Goal: Information Seeking & Learning: Learn about a topic

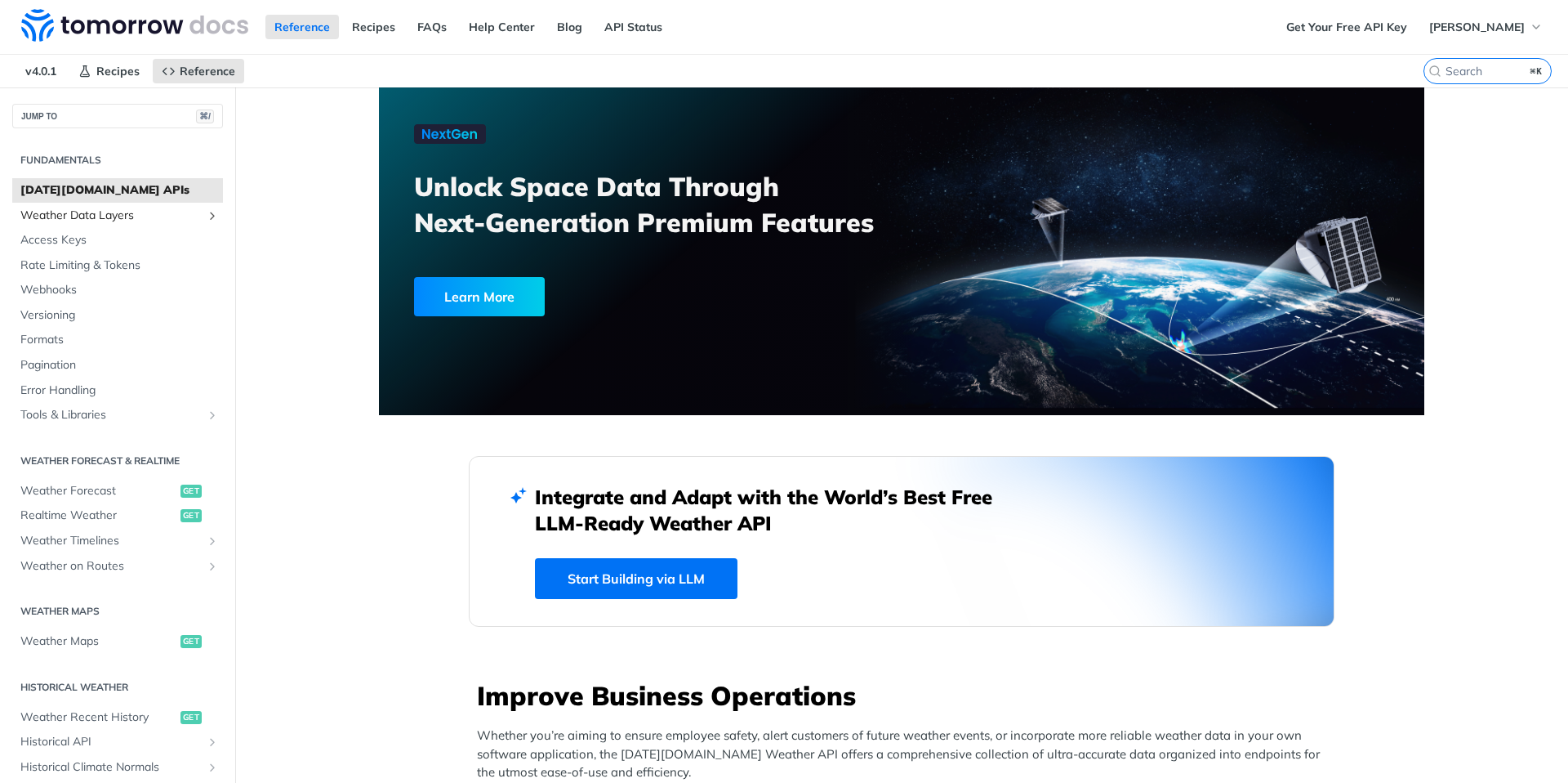
click at [65, 219] on span "Weather Data Layers" at bounding box center [111, 216] width 182 height 16
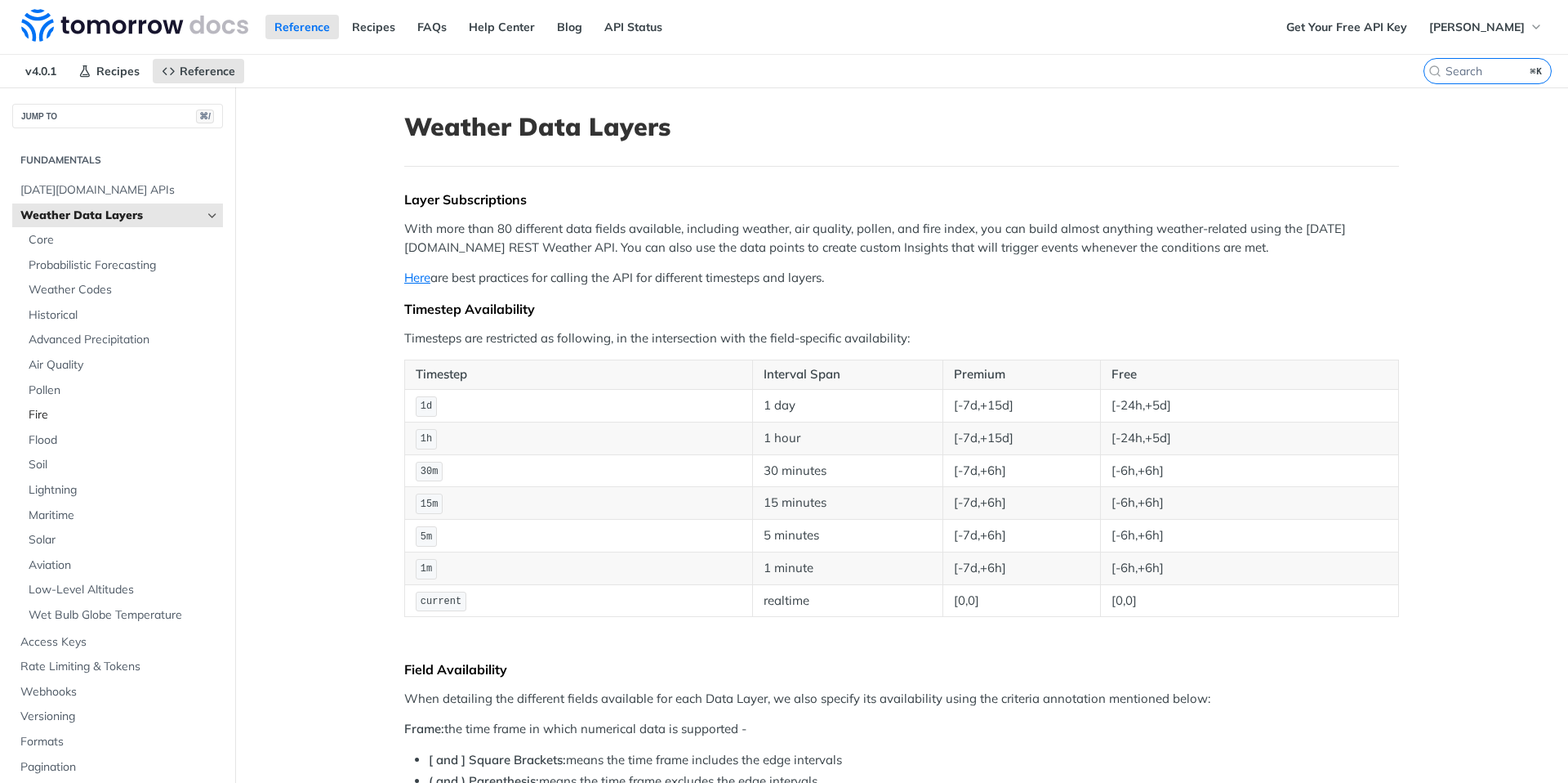
click at [51, 411] on span "Fire" at bounding box center [124, 415] width 191 height 16
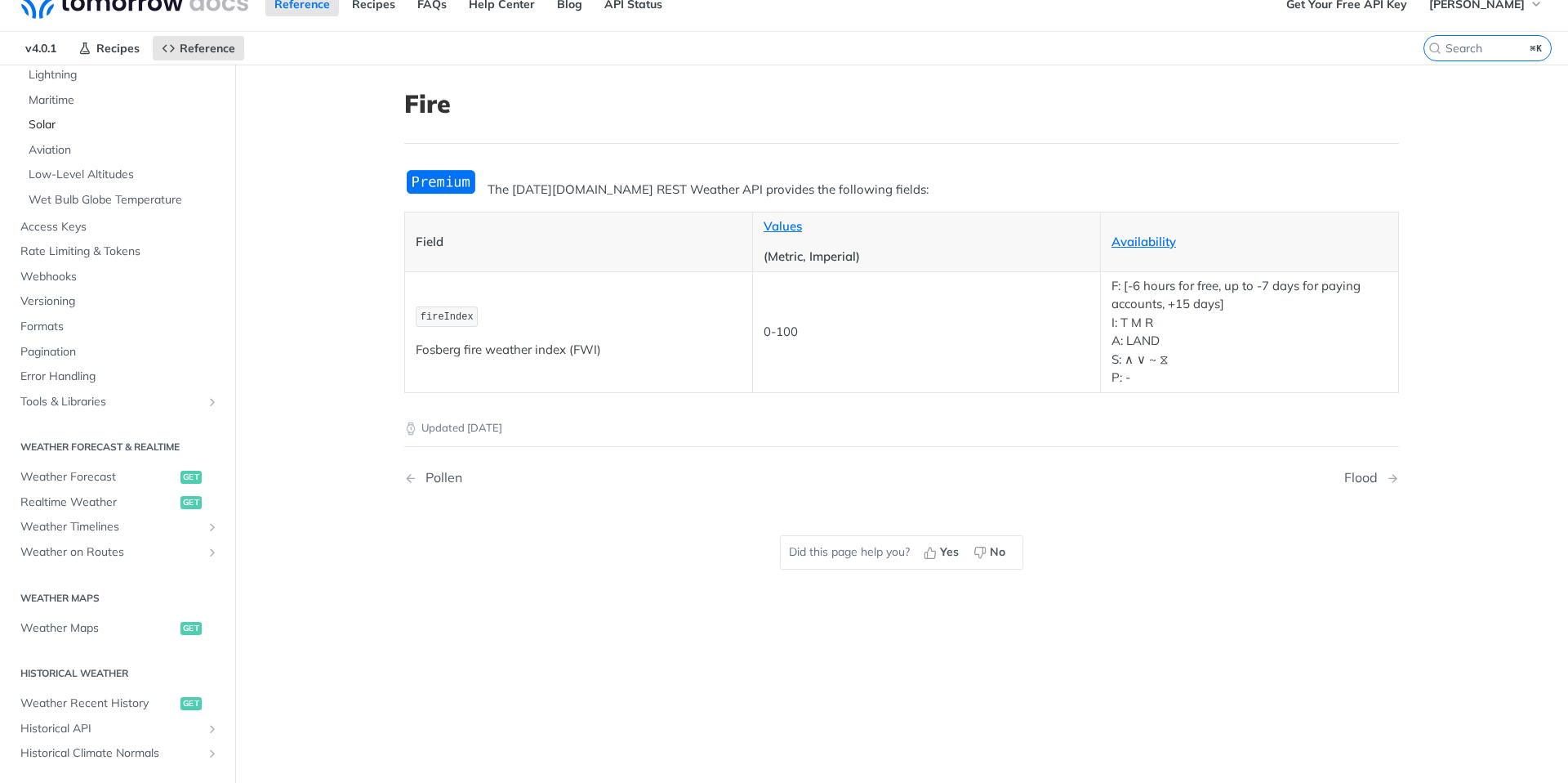
scroll to position [689, 0]
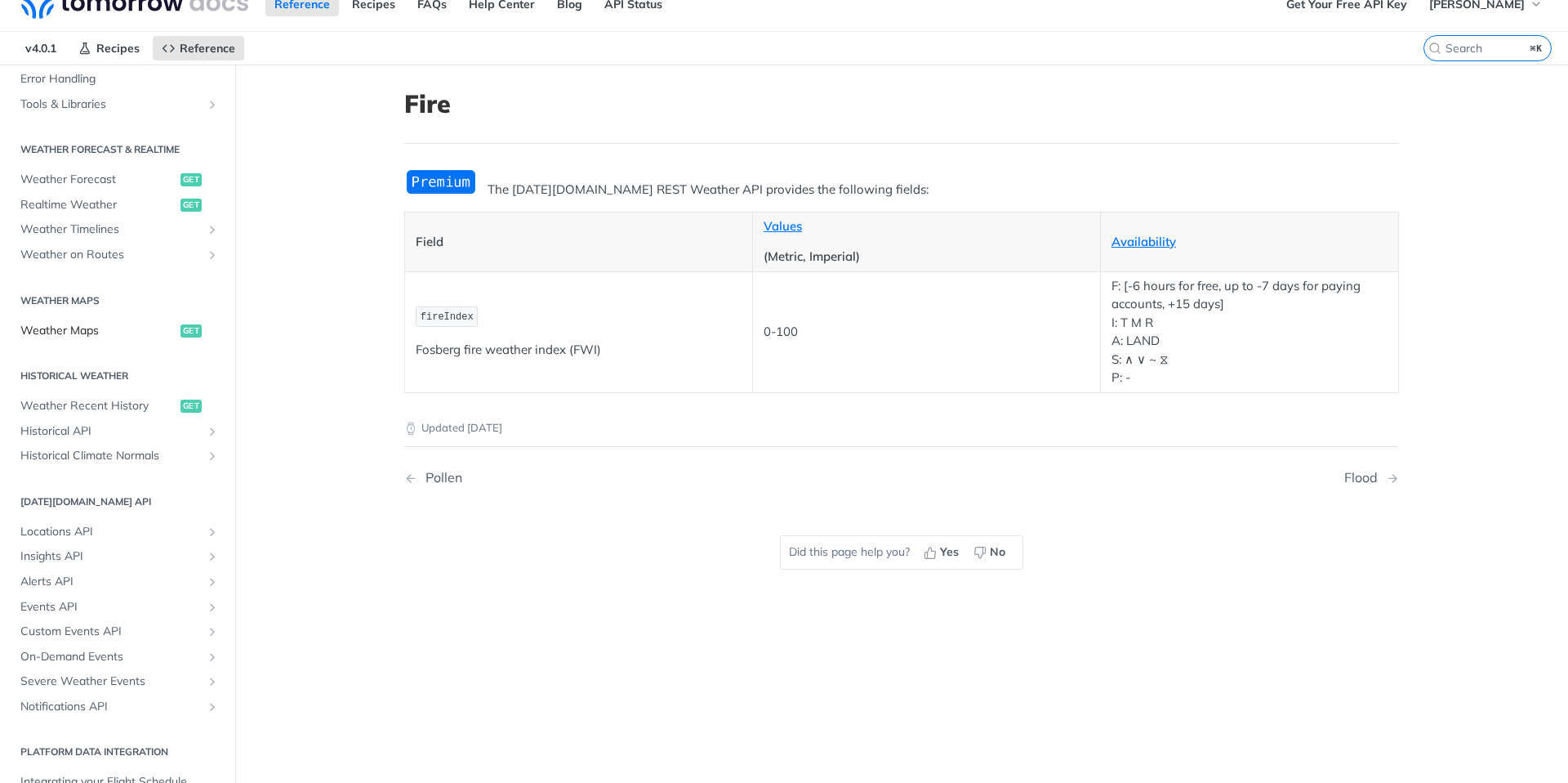
click at [90, 331] on span "Weather Maps" at bounding box center [99, 331] width 156 height 16
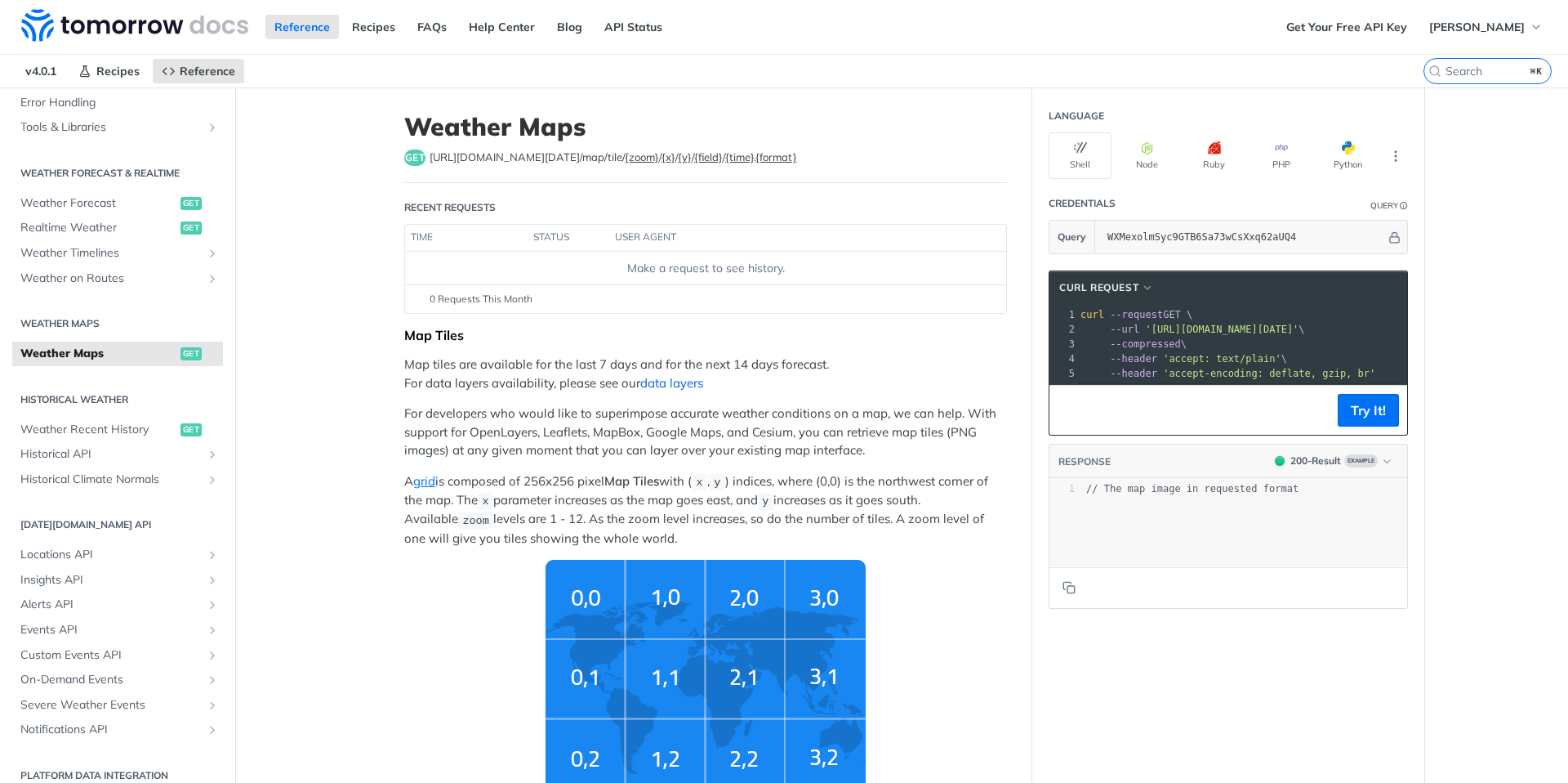
click at [669, 384] on link "data layers" at bounding box center [672, 382] width 63 height 16
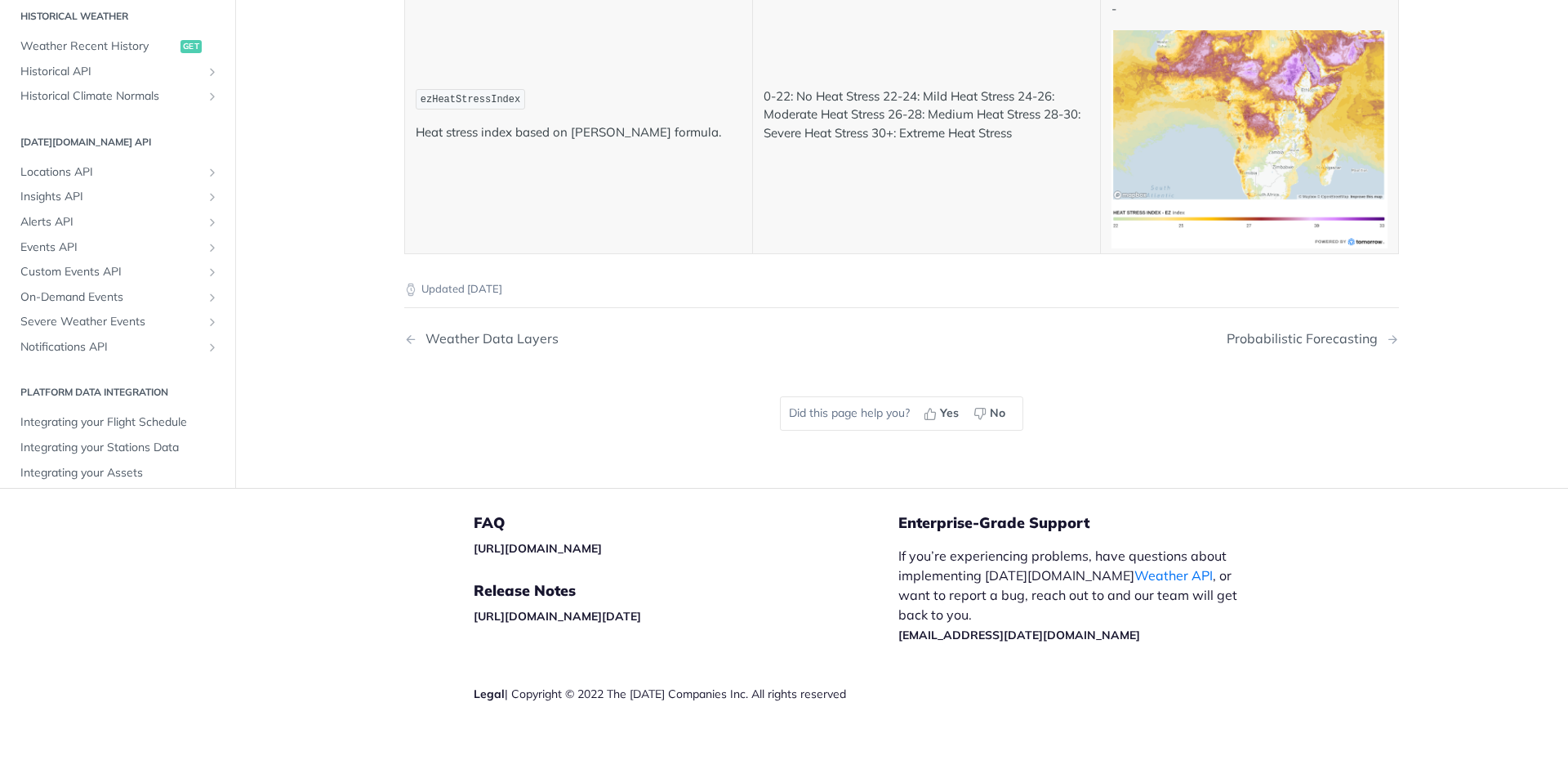
scroll to position [7759, 0]
